Goal: Task Accomplishment & Management: Use online tool/utility

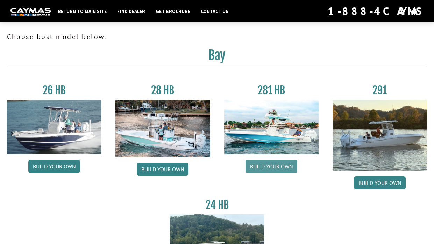
click at [269, 166] on link "Build your own" at bounding box center [271, 166] width 52 height 13
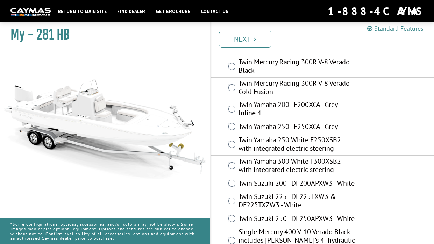
scroll to position [59, 0]
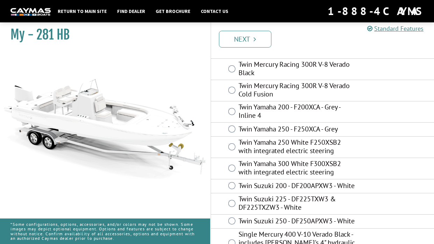
click at [337, 92] on label "Twin Mercury Racing 300R V-8 Verado Cold Fusion" at bounding box center [296, 90] width 117 height 19
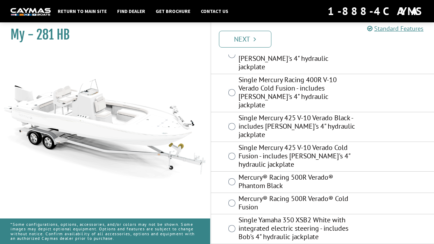
scroll to position [319, 0]
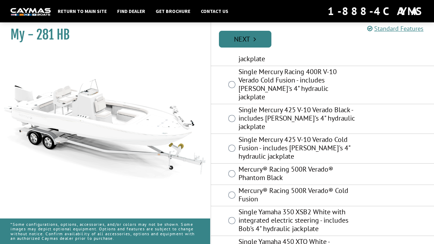
click at [264, 42] on link "Next" at bounding box center [245, 39] width 52 height 17
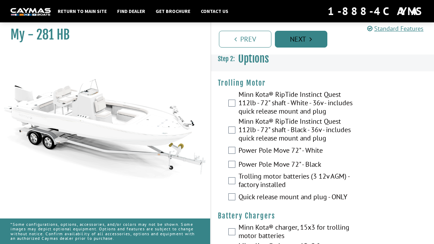
scroll to position [0, 0]
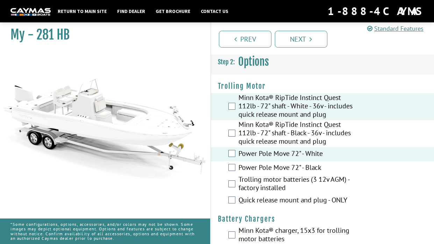
click at [263, 180] on label "Trolling motor batteries (3 12v AGM) - factory installed" at bounding box center [296, 184] width 117 height 19
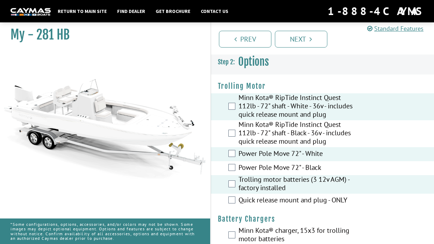
click at [262, 196] on label "Quick release mount and plug - ONLY" at bounding box center [296, 201] width 117 height 10
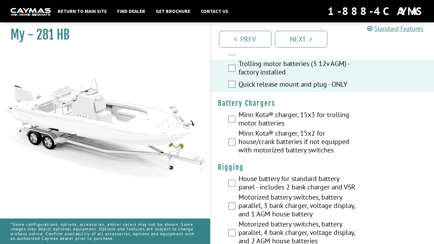
scroll to position [118, 0]
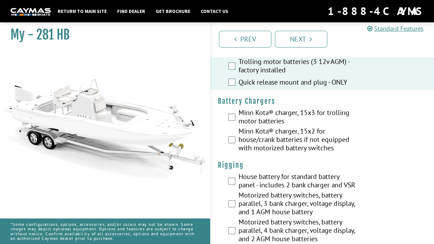
click at [295, 114] on label "Minn Kota® charger, 15x3 for trolling motor batteries" at bounding box center [296, 117] width 117 height 19
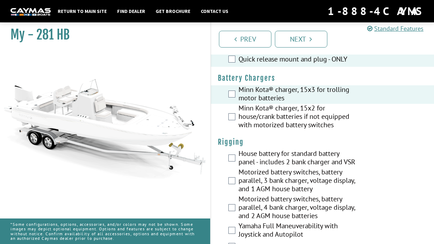
scroll to position [142, 0]
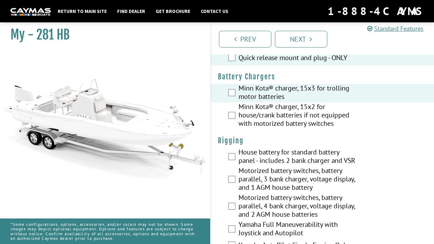
click at [337, 117] on label "Minn Kota® charger, 15x2 for house/crank batteries if not equipped with motoriz…" at bounding box center [296, 115] width 117 height 27
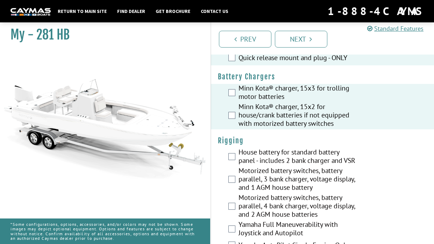
click at [337, 116] on label "Minn Kota® charger, 15x2 for house/crank batteries if not equipped with motoriz…" at bounding box center [296, 115] width 117 height 27
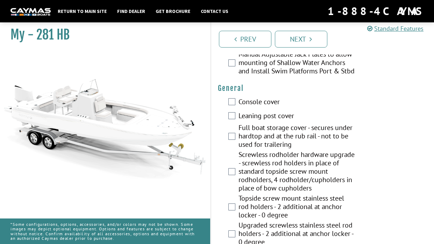
scroll to position [605, 0]
